Goal: Task Accomplishment & Management: Use online tool/utility

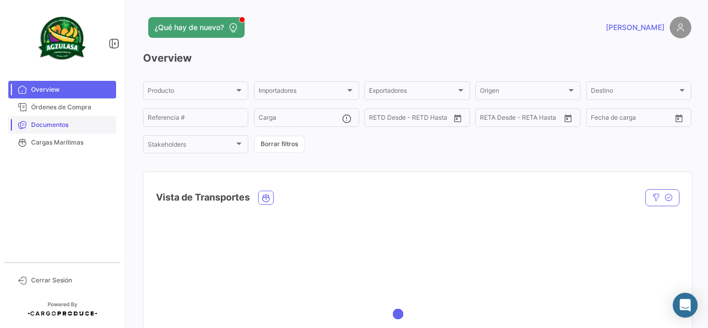
click at [74, 124] on span "Documentos" at bounding box center [71, 124] width 81 height 9
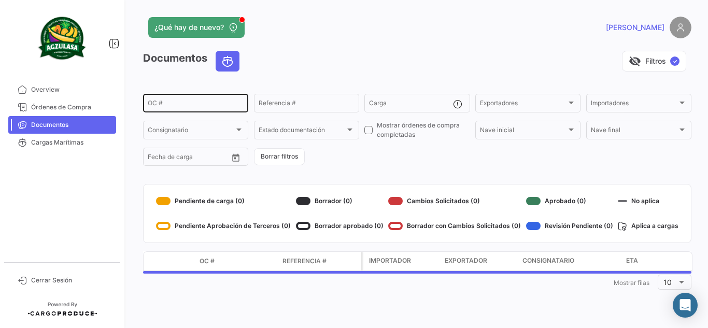
click at [187, 104] on input "OC #" at bounding box center [196, 104] width 96 height 7
paste input "EBKG14102887"
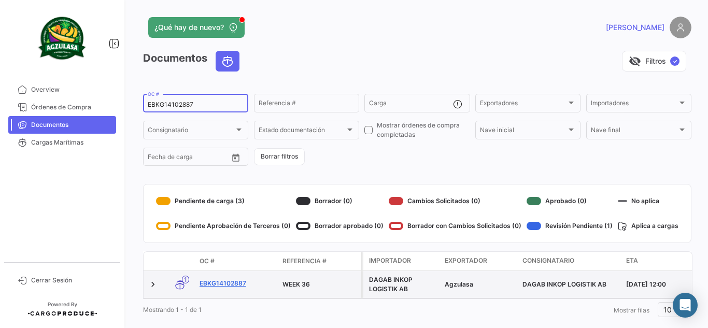
type input "EBKG14102887"
click at [228, 283] on link "EBKG14102887" at bounding box center [236, 283] width 75 height 9
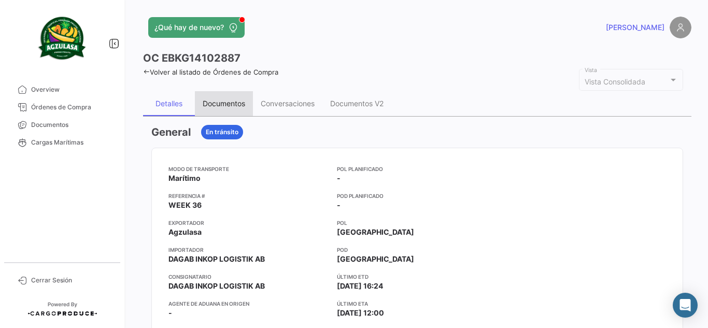
click at [218, 99] on div "Documentos" at bounding box center [224, 103] width 42 height 9
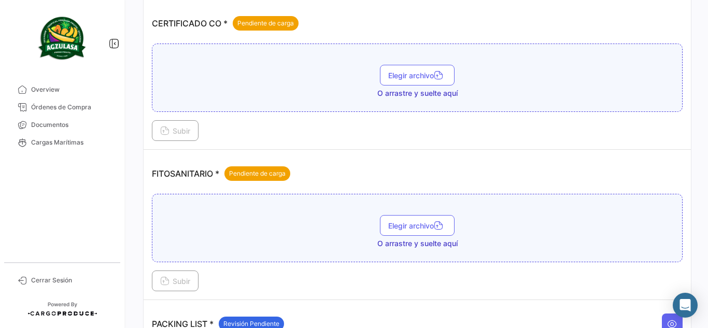
scroll to position [311, 0]
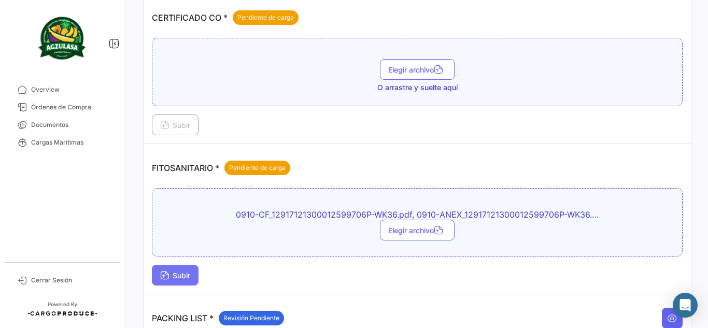
click at [194, 275] on button "Subir" at bounding box center [175, 275] width 47 height 21
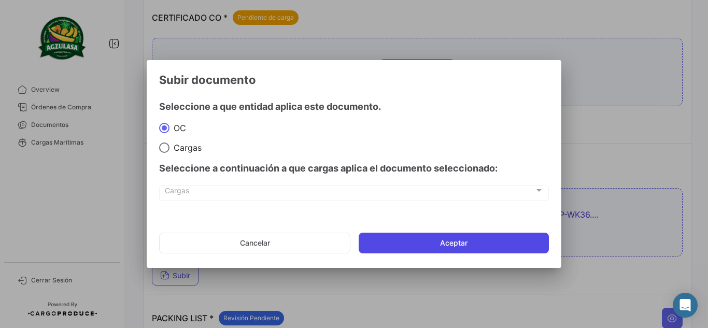
click at [437, 241] on button "Aceptar" at bounding box center [453, 243] width 190 height 21
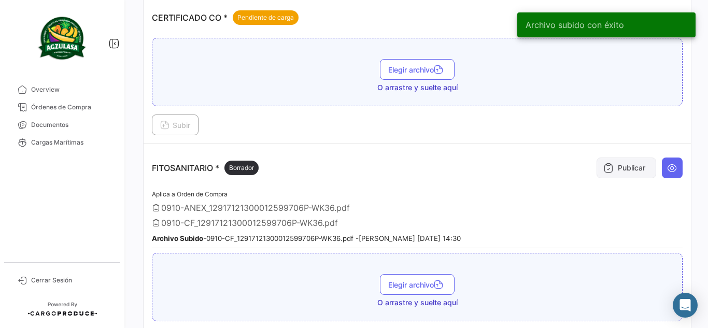
click at [631, 163] on button "Publicar" at bounding box center [626, 167] width 60 height 21
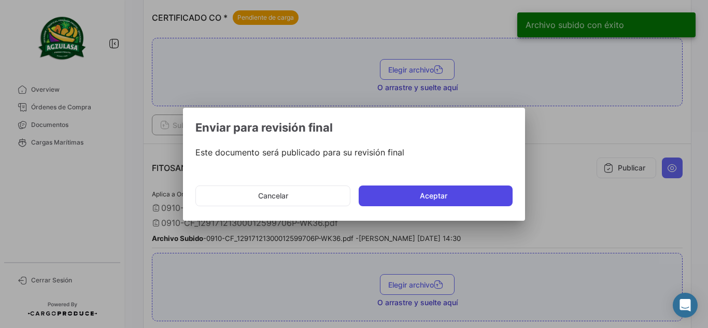
click at [423, 195] on button "Aceptar" at bounding box center [435, 195] width 154 height 21
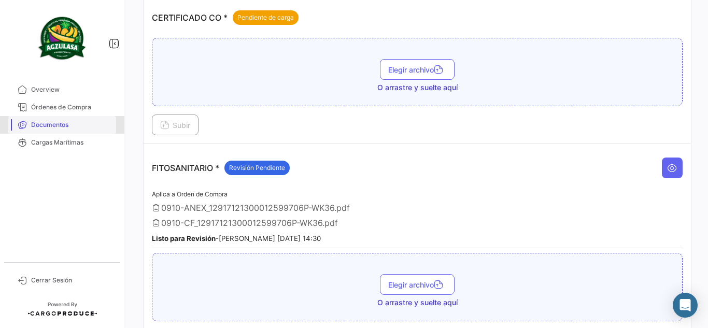
click at [86, 124] on span "Documentos" at bounding box center [71, 124] width 81 height 9
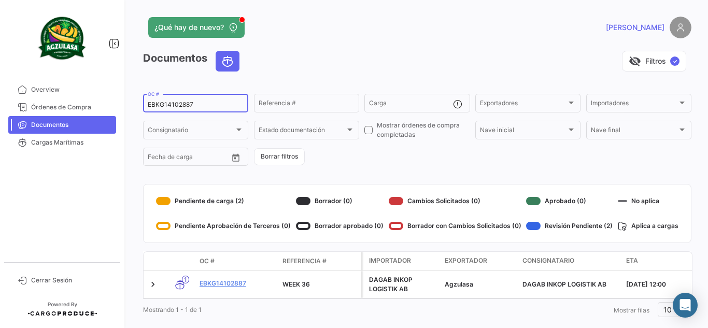
drag, startPoint x: 170, startPoint y: 105, endPoint x: 141, endPoint y: 95, distance: 31.1
click at [143, 96] on div "EBKG14102887 OC #" at bounding box center [195, 102] width 105 height 20
paste input "06505"
type input "EBKG14065057"
click at [446, 33] on div "[PERSON_NAME]" at bounding box center [567, 28] width 247 height 22
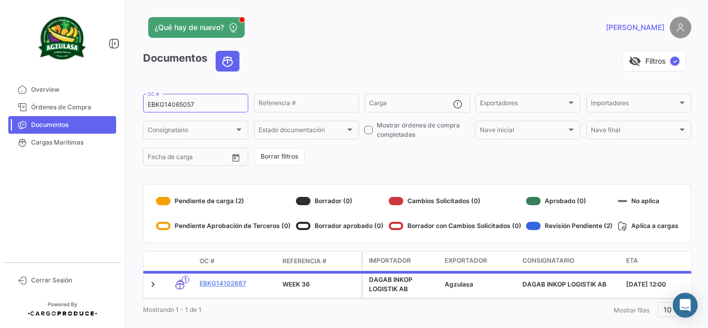
click at [0, 99] on mat-sidenav-container "Overview Órdenes de Compra Documentos Cargas Marítimas Cerrar Sesión ¿Qué hay d…" at bounding box center [354, 164] width 708 height 328
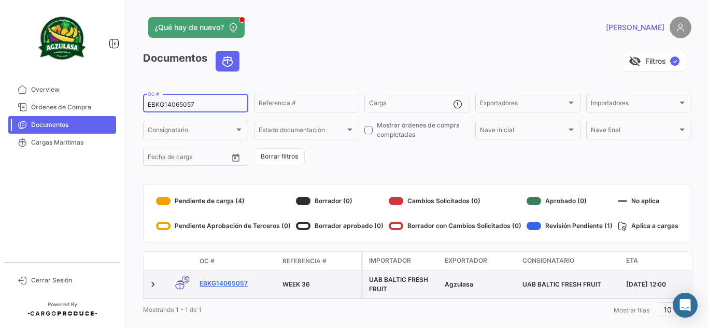
click at [233, 280] on link "EBKG14065057" at bounding box center [236, 283] width 75 height 9
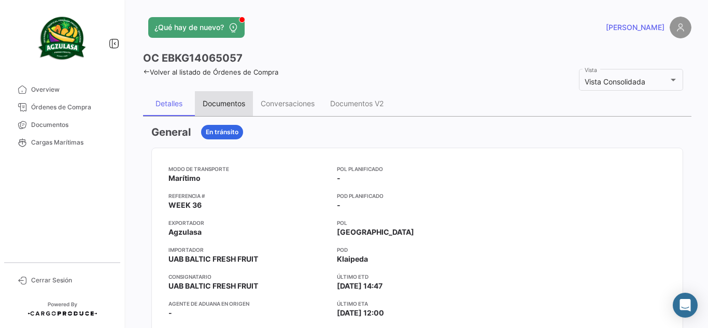
click at [215, 100] on div "Documentos" at bounding box center [224, 103] width 42 height 9
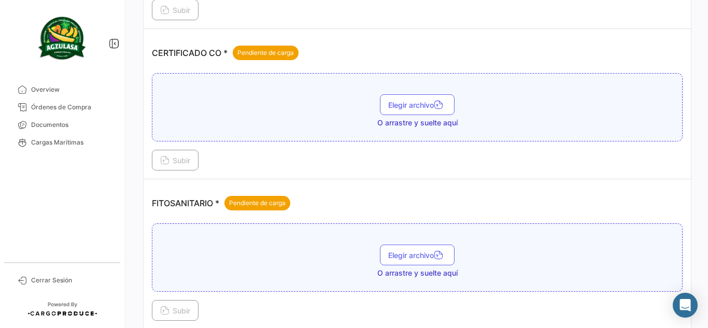
scroll to position [379, 0]
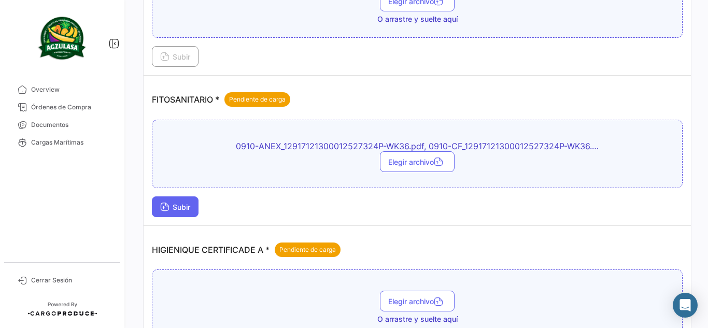
click at [175, 212] on button "Subir" at bounding box center [175, 206] width 47 height 21
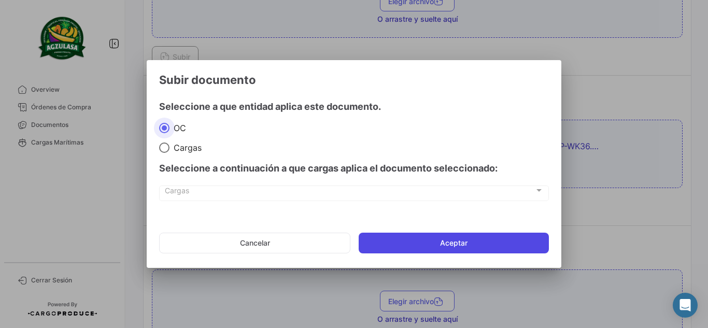
click at [483, 246] on button "Aceptar" at bounding box center [453, 243] width 190 height 21
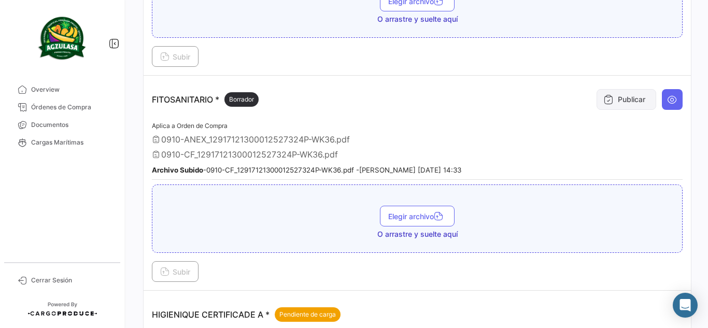
click at [606, 102] on icon at bounding box center [608, 99] width 10 height 10
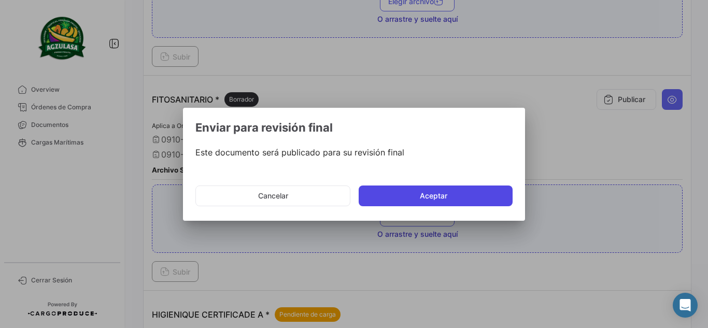
click at [439, 190] on button "Aceptar" at bounding box center [435, 195] width 154 height 21
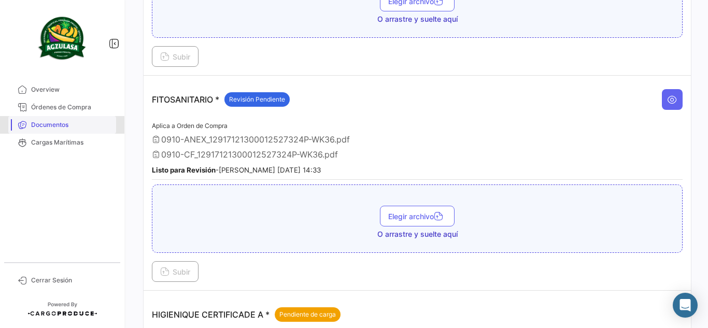
click at [69, 125] on span "Documentos" at bounding box center [71, 124] width 81 height 9
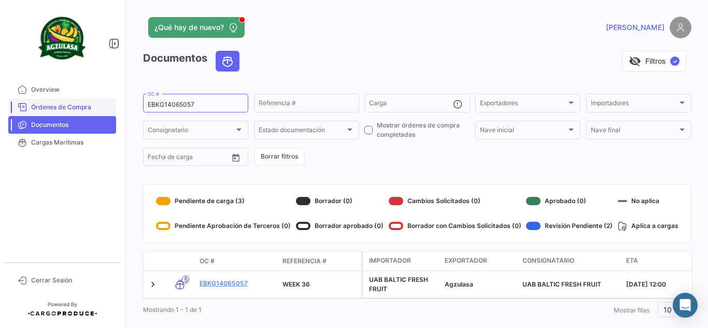
drag, startPoint x: 196, startPoint y: 105, endPoint x: 77, endPoint y: 100, distance: 119.2
click at [83, 101] on mat-sidenav-container "Overview Órdenes de Compra Documentos Cargas Marítimas Cerrar Sesión ¿Qué hay d…" at bounding box center [354, 164] width 708 height 328
paste input "GQL041274"
type input "GQL0412747"
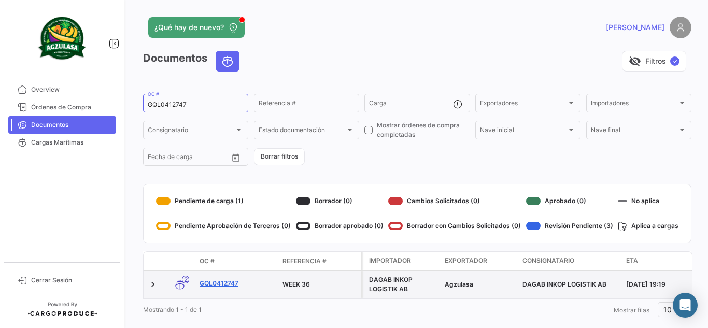
click at [228, 280] on link "GQL0412747" at bounding box center [236, 283] width 75 height 9
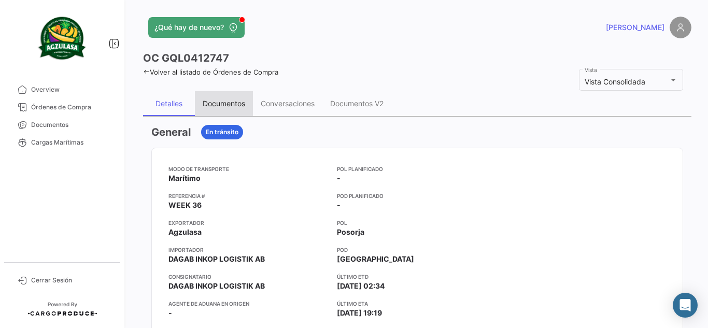
click at [233, 113] on div "Documentos" at bounding box center [224, 103] width 58 height 25
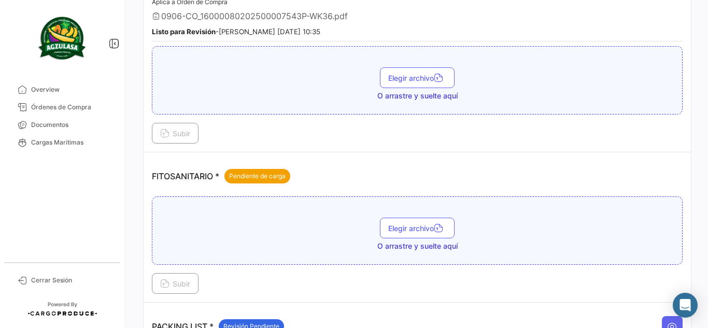
scroll to position [414, 0]
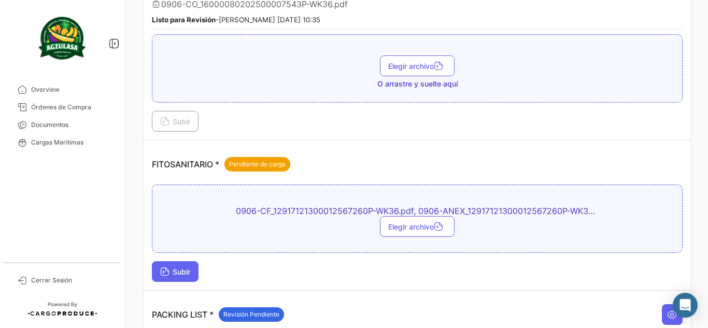
click at [174, 269] on span "Subir" at bounding box center [175, 271] width 30 height 9
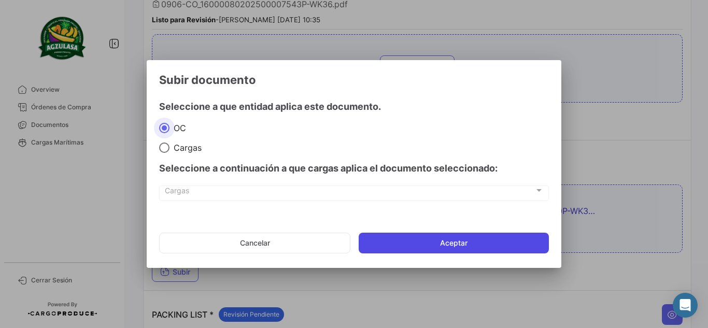
click at [437, 238] on button "Aceptar" at bounding box center [453, 243] width 190 height 21
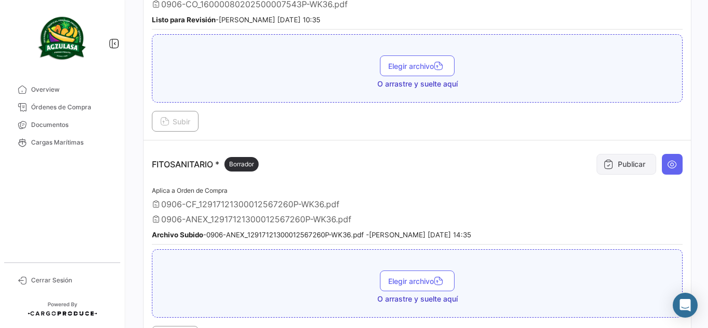
click at [616, 167] on button "Publicar" at bounding box center [626, 164] width 60 height 21
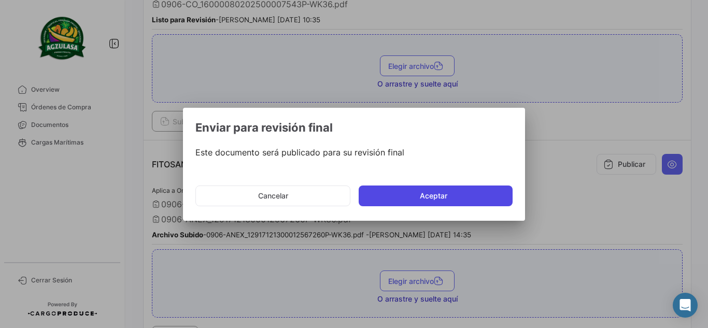
click at [448, 205] on button "Aceptar" at bounding box center [435, 195] width 154 height 21
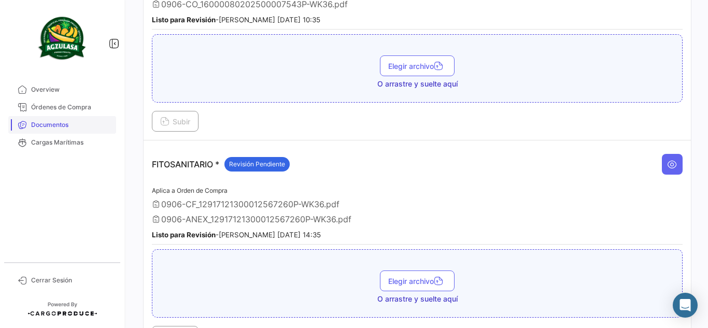
click at [84, 127] on span "Documentos" at bounding box center [71, 124] width 81 height 9
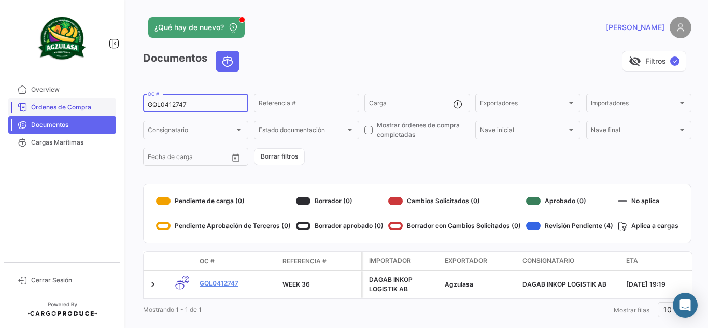
drag, startPoint x: 152, startPoint y: 103, endPoint x: 85, endPoint y: 110, distance: 67.8
click at [85, 110] on mat-sidenav-container "Overview Órdenes de Compra Documentos Cargas Marítimas Cerrar Sesión ¿Qué hay d…" at bounding box center [354, 164] width 708 height 328
paste input "6"
type input "GQL0412767"
click at [290, 51] on div "visibility_off Filtros ✓" at bounding box center [469, 61] width 443 height 21
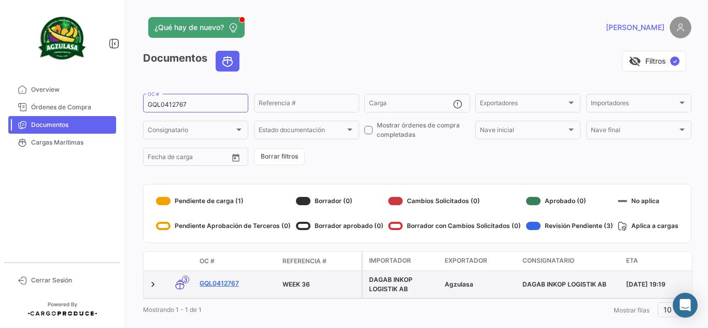
click at [233, 285] on link "GQL0412767" at bounding box center [236, 283] width 75 height 9
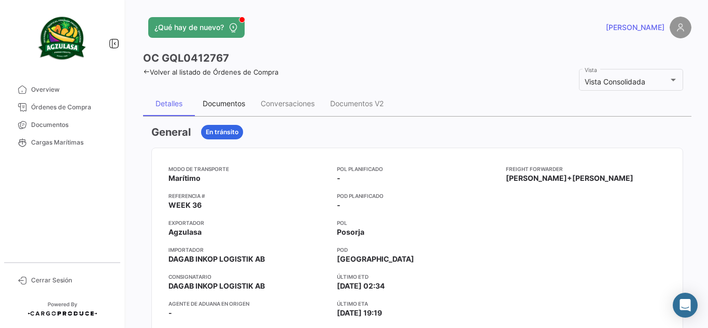
click at [217, 104] on div "Documentos" at bounding box center [224, 103] width 42 height 9
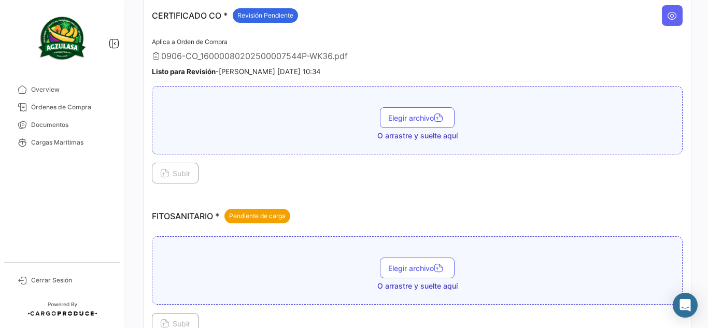
scroll to position [414, 0]
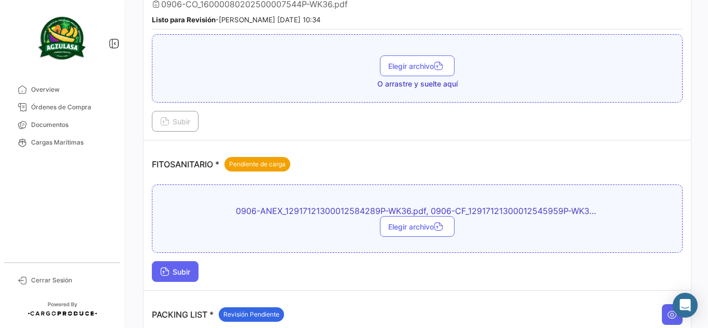
click at [169, 267] on span "Subir" at bounding box center [175, 271] width 30 height 9
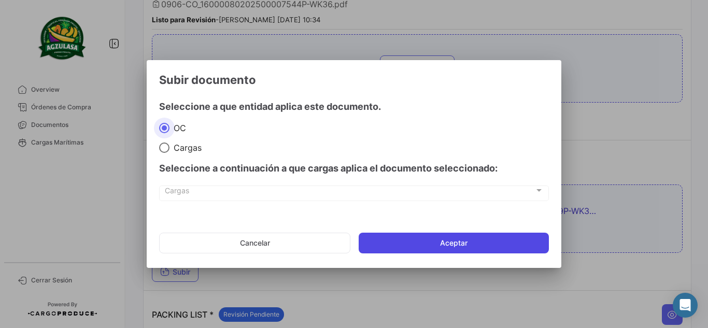
click at [452, 248] on button "Aceptar" at bounding box center [453, 243] width 190 height 21
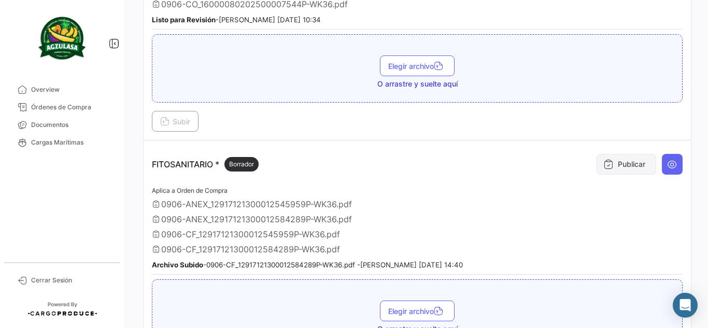
click at [608, 169] on button "Publicar" at bounding box center [626, 164] width 60 height 21
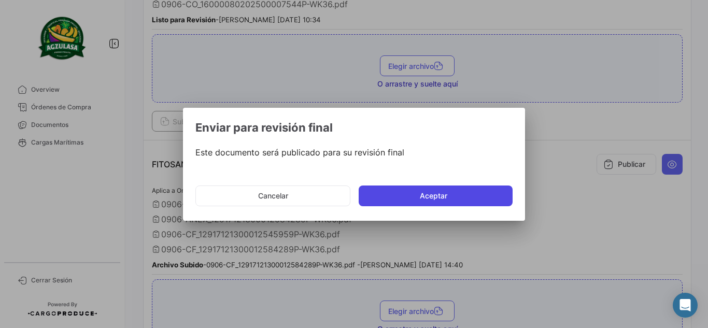
click at [488, 197] on button "Aceptar" at bounding box center [435, 195] width 154 height 21
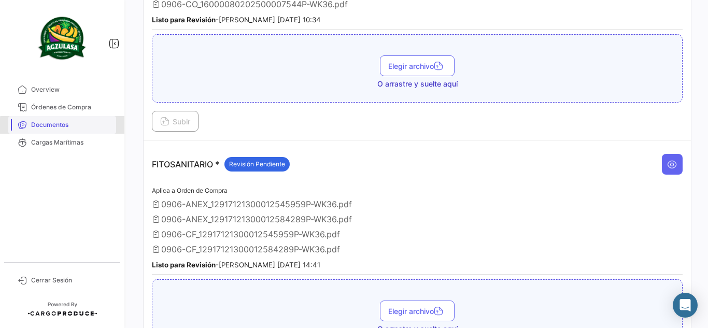
click at [95, 126] on span "Documentos" at bounding box center [71, 124] width 81 height 9
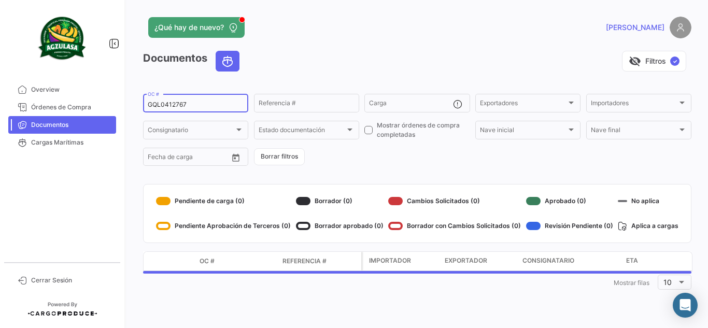
drag, startPoint x: 129, startPoint y: 103, endPoint x: 0, endPoint y: 49, distance: 139.8
click at [0, 52] on mat-sidenav-container "Overview Órdenes de Compra Documentos Cargas Marítimas Cerrar Sesión ¿Qué hay d…" at bounding box center [354, 164] width 708 height 328
